Goal: Complete application form

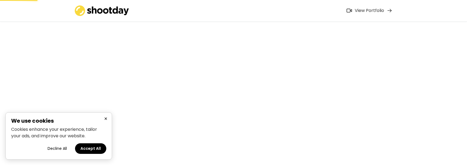
click at [92, 150] on button "Accept All" at bounding box center [90, 149] width 31 height 11
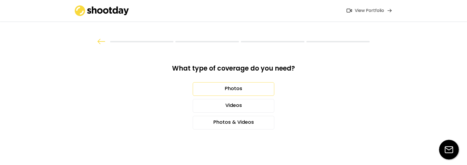
click at [247, 85] on div "Photos" at bounding box center [234, 89] width 82 height 14
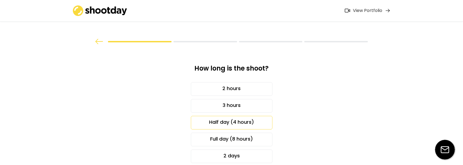
click at [257, 123] on div "Half day (4 hours)" at bounding box center [232, 123] width 82 height 14
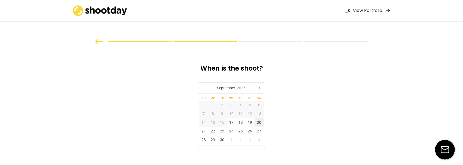
click at [260, 124] on div "20" at bounding box center [258, 122] width 9 height 9
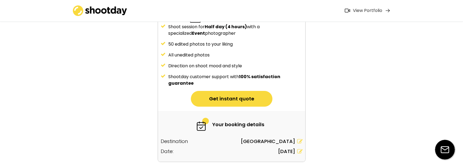
scroll to position [82, 0]
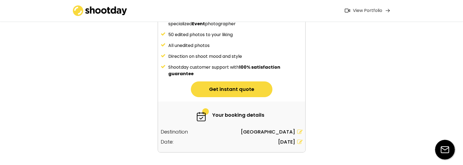
click at [245, 94] on button "Get instant quote" at bounding box center [232, 90] width 82 height 16
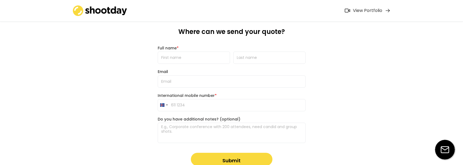
scroll to position [27, 0]
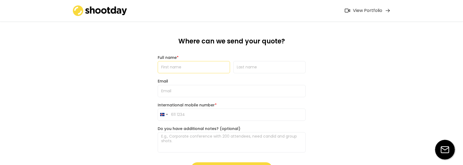
click at [197, 66] on input "input" at bounding box center [194, 67] width 72 height 12
type input "[PERSON_NAME]"
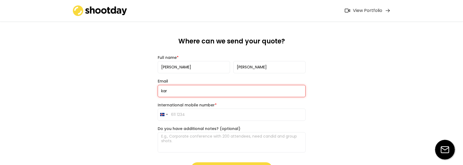
type input "[PERSON_NAME][EMAIL_ADDRESS][DOMAIN_NAME]"
type input "[PHONE_NUMBER]"
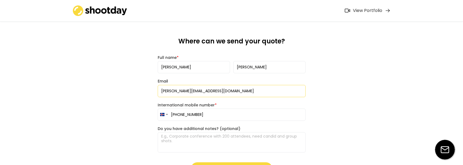
click at [195, 139] on textarea at bounding box center [232, 142] width 148 height 20
paste textarea "Request for Company Event – [DATE], Depot 1899 [GEOGRAPHIC_DATA]"
type textarea "Request for Company Event – [DATE], Depot 1899 [GEOGRAPHIC_DATA]"
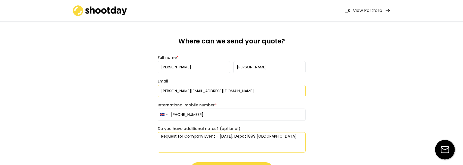
drag, startPoint x: 219, startPoint y: 136, endPoint x: 131, endPoint y: 138, distance: 88.7
click at [131, 138] on div "What type of coverage do you need? Photos Videos Photos & Videos How long is th…" at bounding box center [231, 90] width 463 height 235
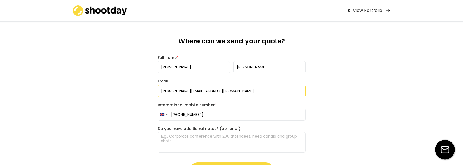
click at [170, 139] on textarea at bounding box center [232, 142] width 148 height 20
paste textarea "I am reaching out on behalf of an Icelandic company that will be hosting its an…"
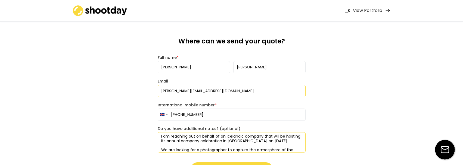
scroll to position [65, 0]
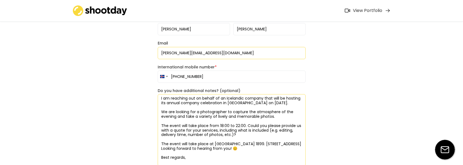
click at [251, 138] on textarea "I am reaching out on behalf of an Icelandic company that will be hosting its an…" at bounding box center [232, 130] width 148 height 72
click at [253, 133] on textarea "I am reaching out on behalf of an Icelandic company that will be hosting its an…" at bounding box center [232, 130] width 148 height 72
click at [249, 133] on textarea "I am reaching out on behalf of an Icelandic company that will be hosting its an…" at bounding box center [232, 130] width 148 height 72
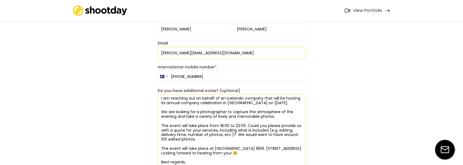
click at [166, 139] on textarea "I am reaching out on behalf of an Icelandic company that will be hosting its an…" at bounding box center [232, 132] width 148 height 76
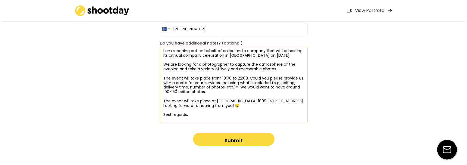
scroll to position [120, 0]
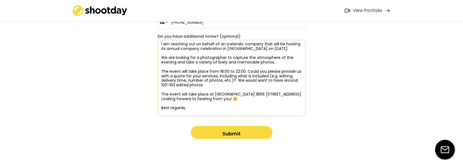
type textarea "I am reaching out on behalf of an Icelandic company that will be hosting its an…"
click at [240, 131] on button "Submit" at bounding box center [232, 132] width 82 height 13
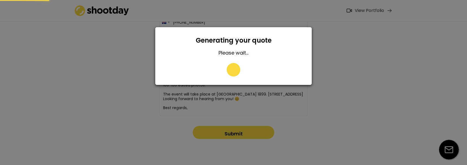
type input "616 8962"
